Goal: Transaction & Acquisition: Register for event/course

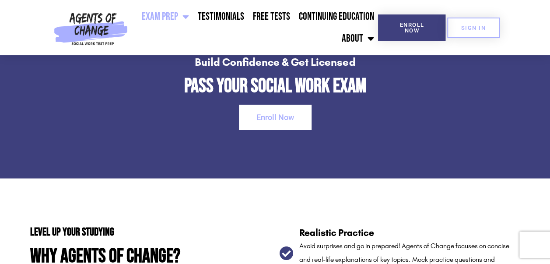
scroll to position [1326, 0]
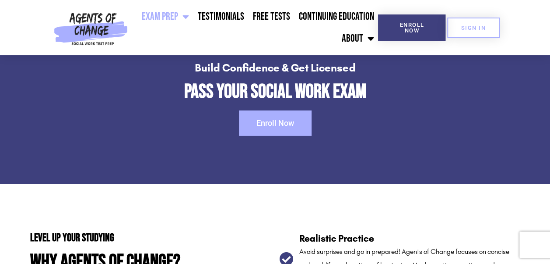
click at [250, 131] on link "Enroll Now" at bounding box center [275, 122] width 73 height 25
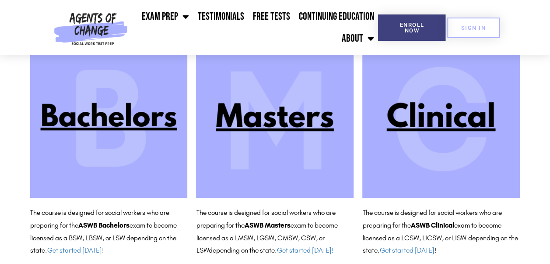
scroll to position [104, 0]
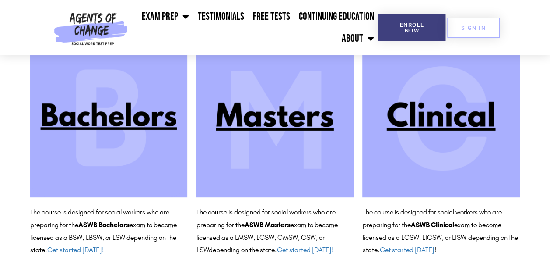
click at [435, 130] on img at bounding box center [442, 118] width 158 height 158
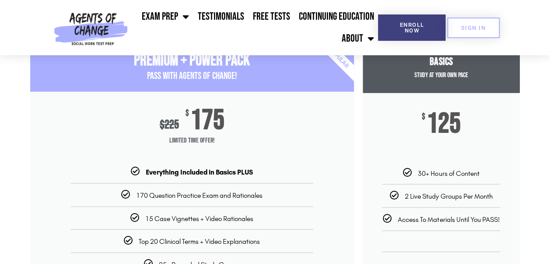
scroll to position [102, 0]
